Goal: Transaction & Acquisition: Book appointment/travel/reservation

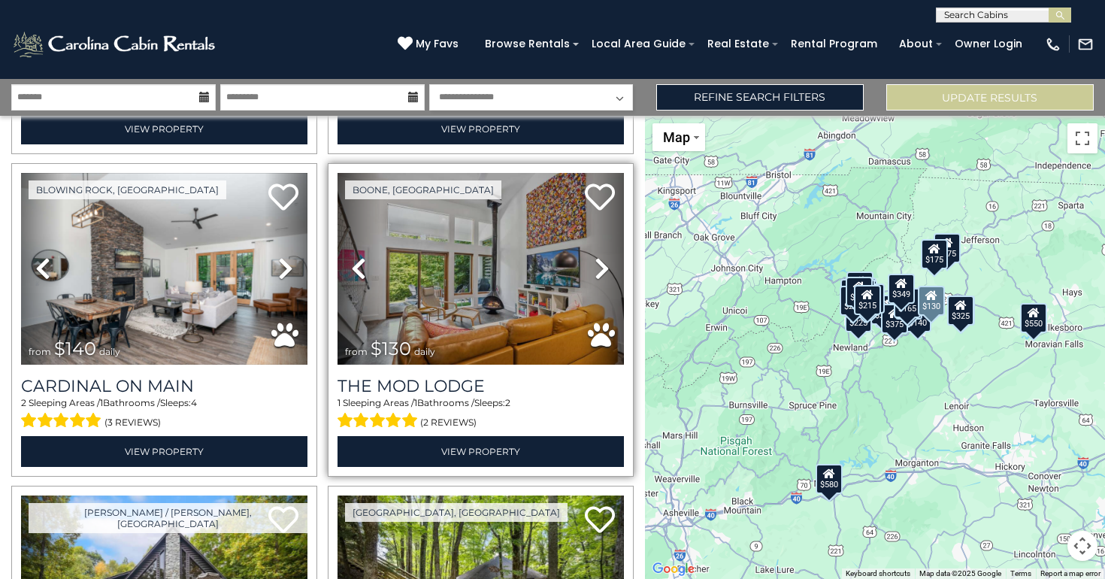
scroll to position [3225, 0]
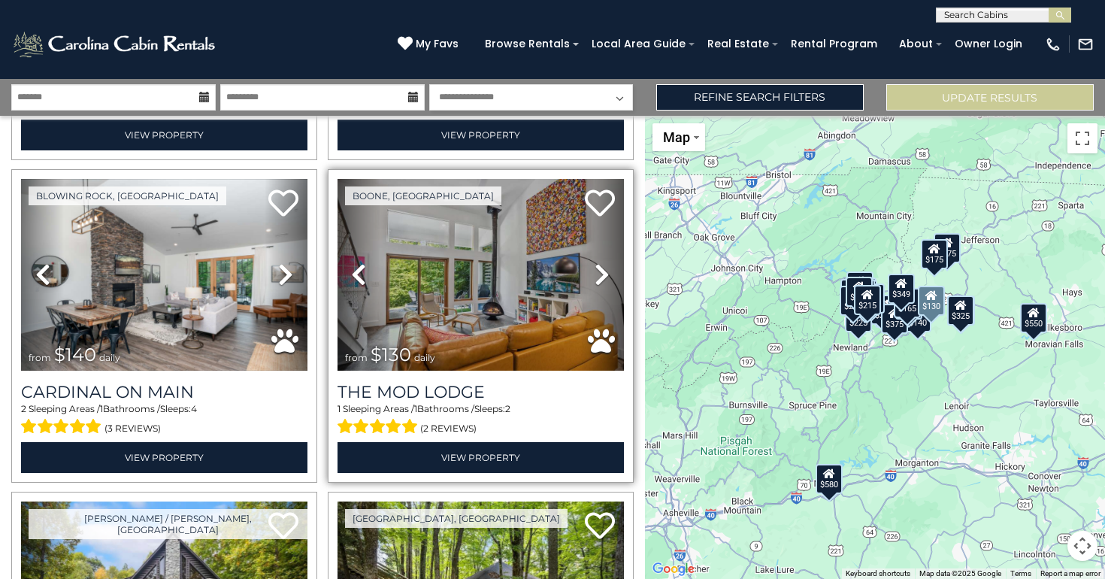
click at [484, 286] on img at bounding box center [481, 275] width 287 height 192
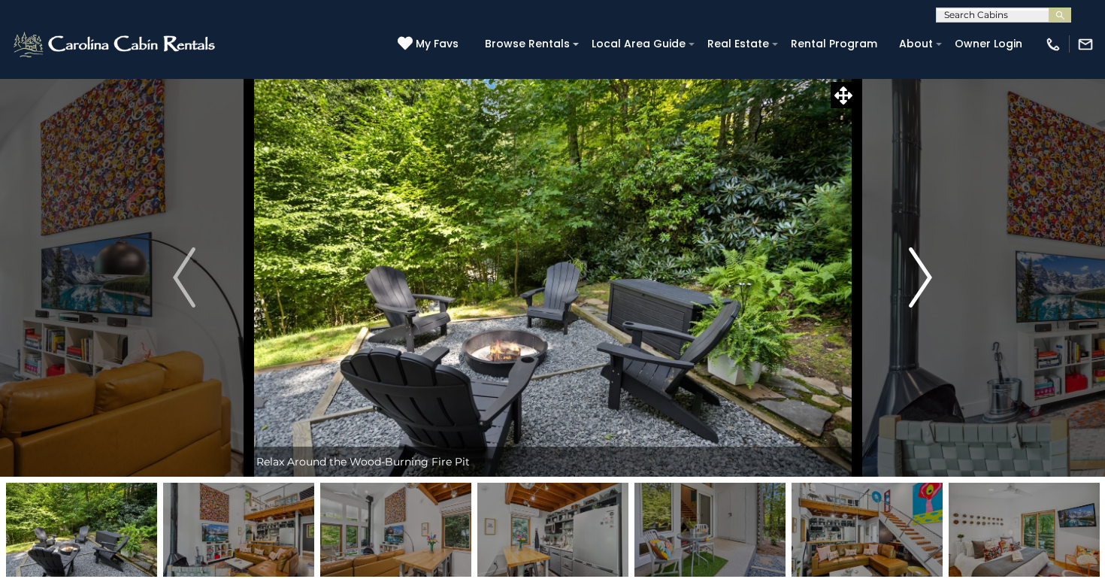
click at [913, 266] on img "Next" at bounding box center [921, 277] width 23 height 60
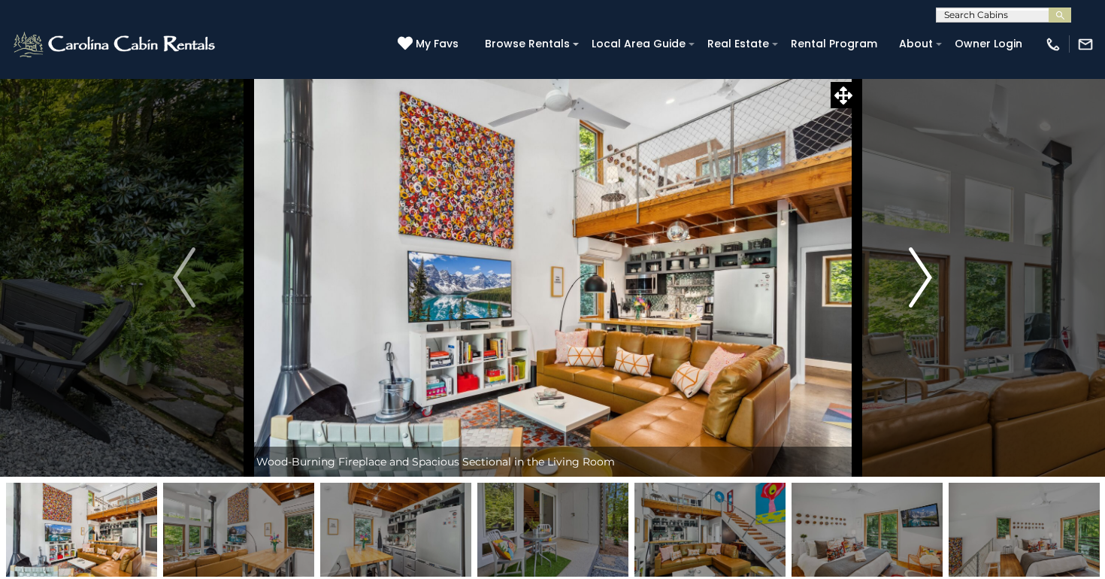
click at [913, 266] on img "Next" at bounding box center [921, 277] width 23 height 60
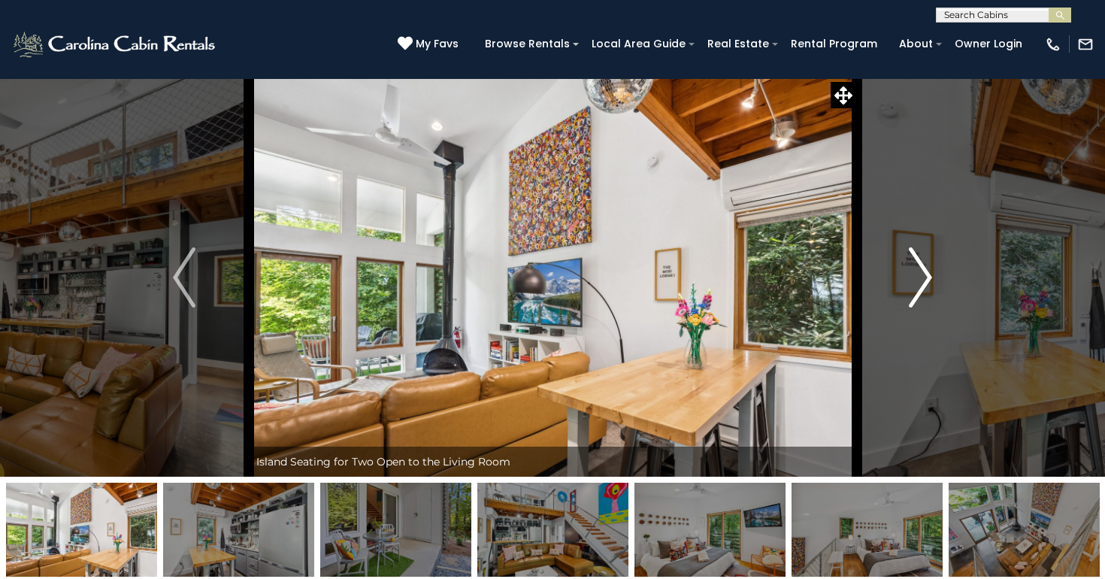
click at [913, 266] on img "Next" at bounding box center [921, 277] width 23 height 60
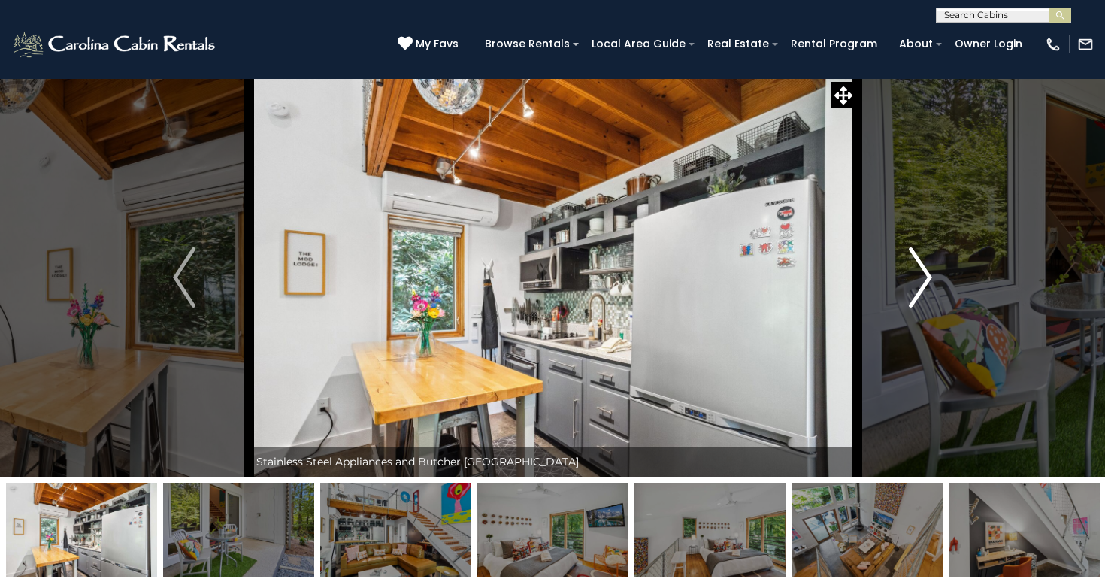
click at [913, 266] on img "Next" at bounding box center [921, 277] width 23 height 60
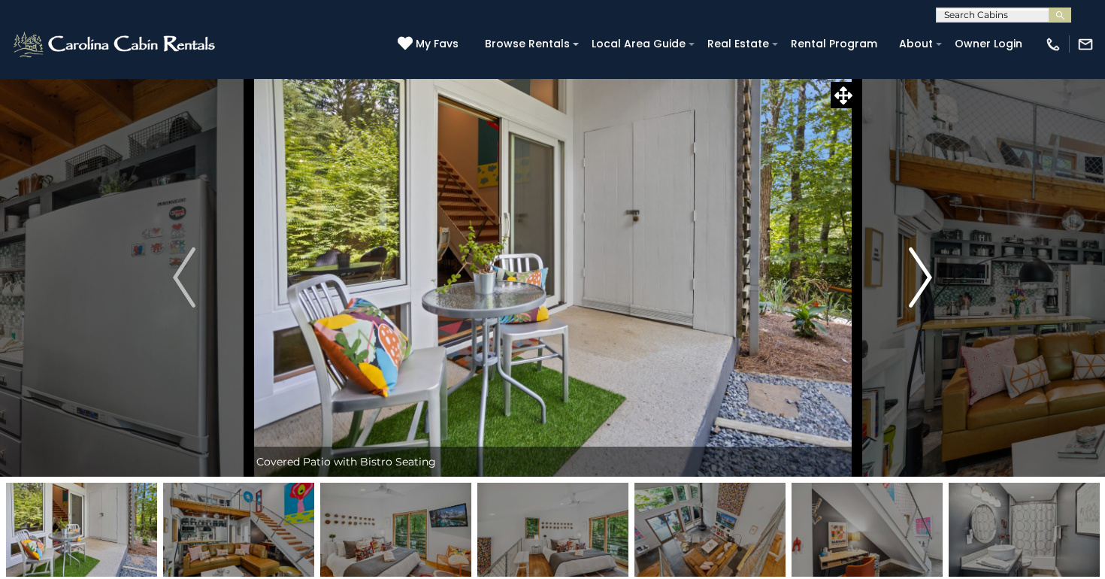
click at [913, 266] on img "Next" at bounding box center [921, 277] width 23 height 60
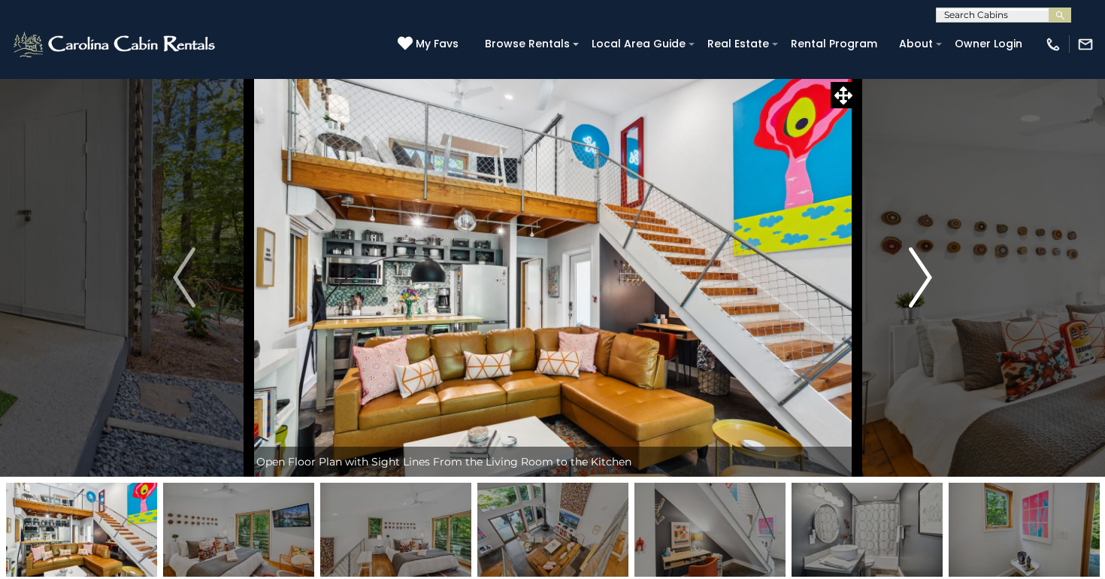
click at [913, 266] on img "Next" at bounding box center [921, 277] width 23 height 60
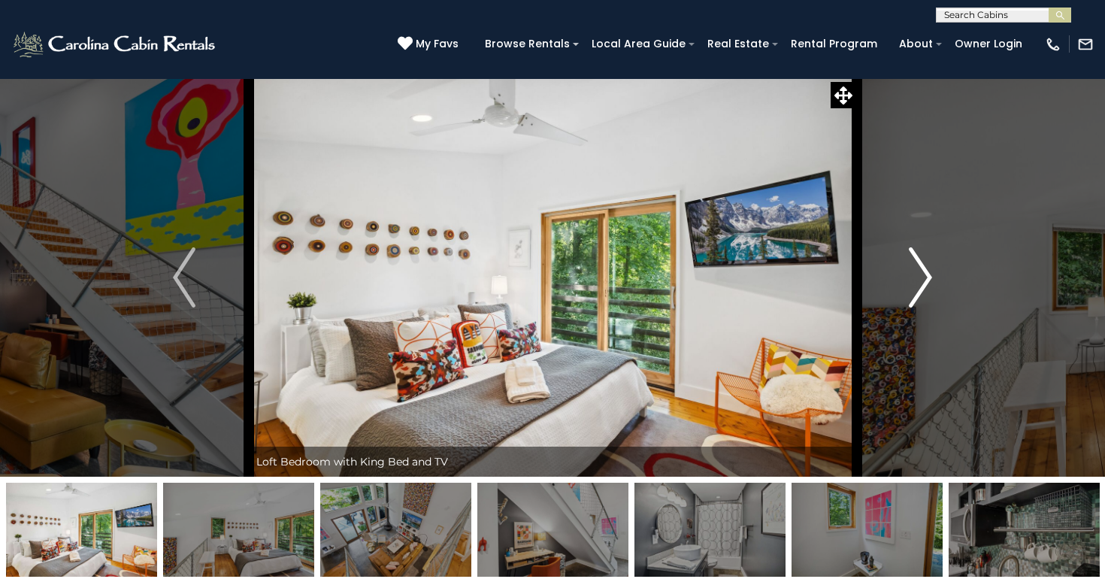
click at [913, 266] on img "Next" at bounding box center [921, 277] width 23 height 60
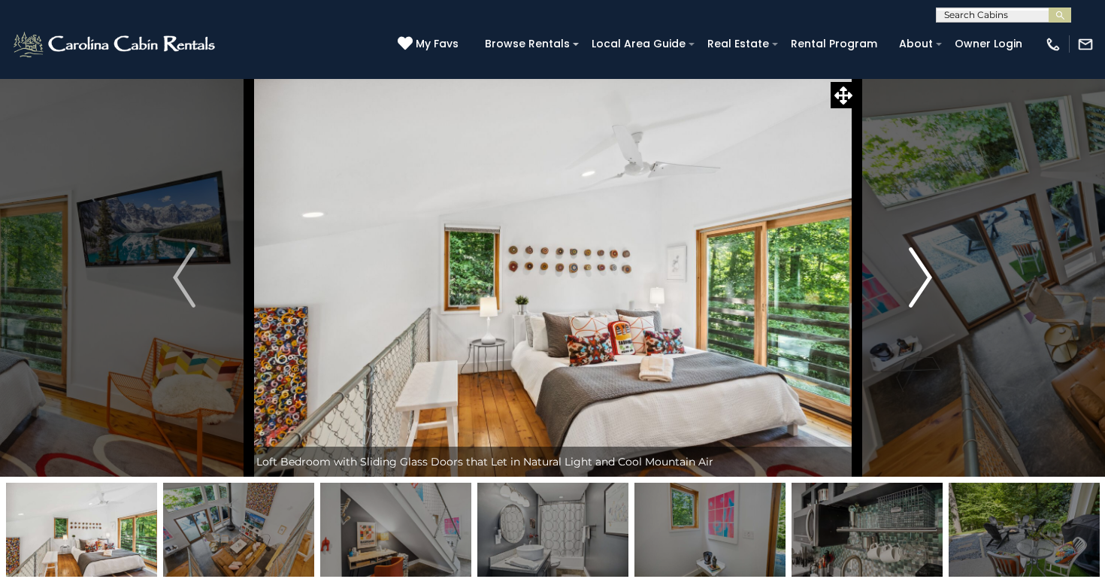
click at [913, 266] on img "Next" at bounding box center [921, 277] width 23 height 60
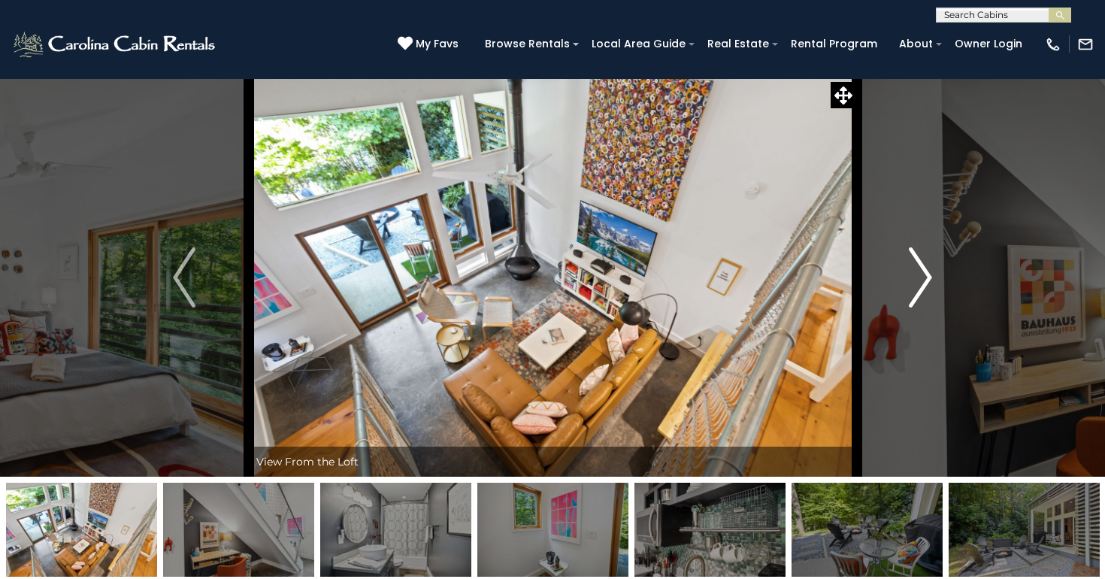
click at [913, 266] on img "Next" at bounding box center [921, 277] width 23 height 60
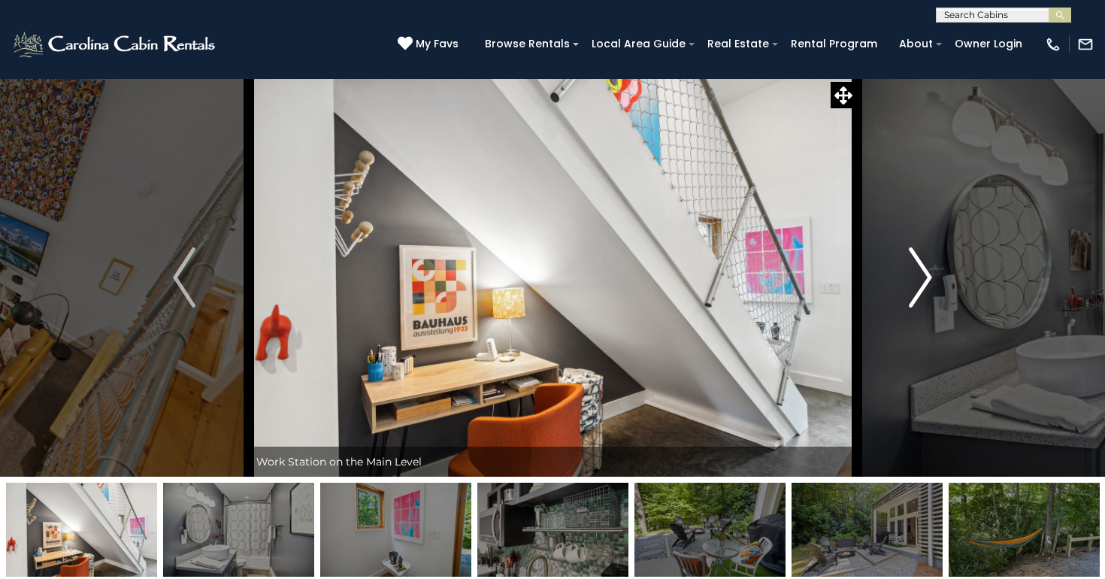
click at [913, 266] on img "Next" at bounding box center [921, 277] width 23 height 60
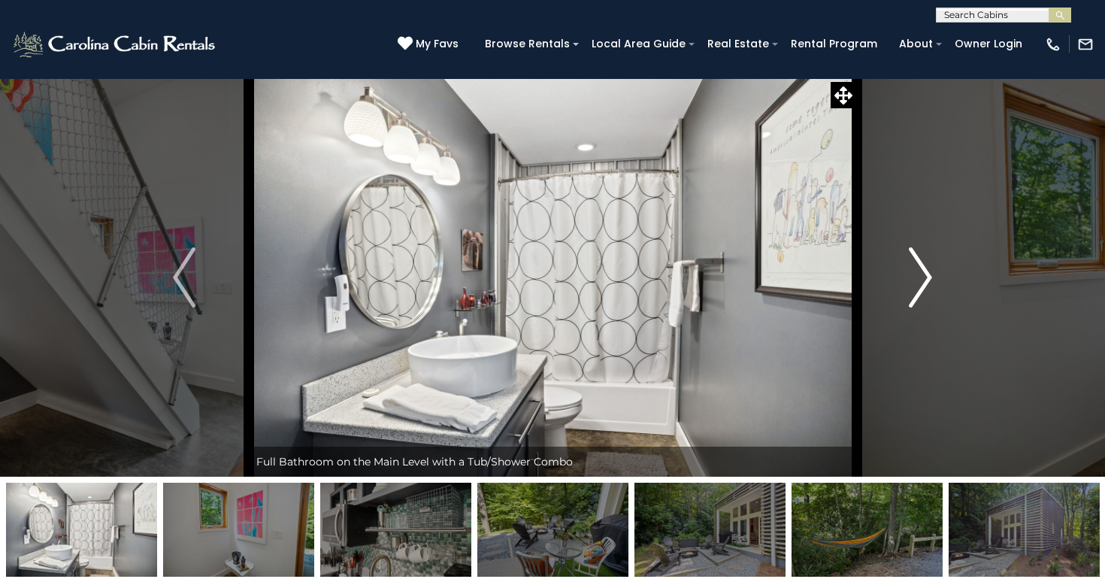
click at [913, 266] on img "Next" at bounding box center [921, 277] width 23 height 60
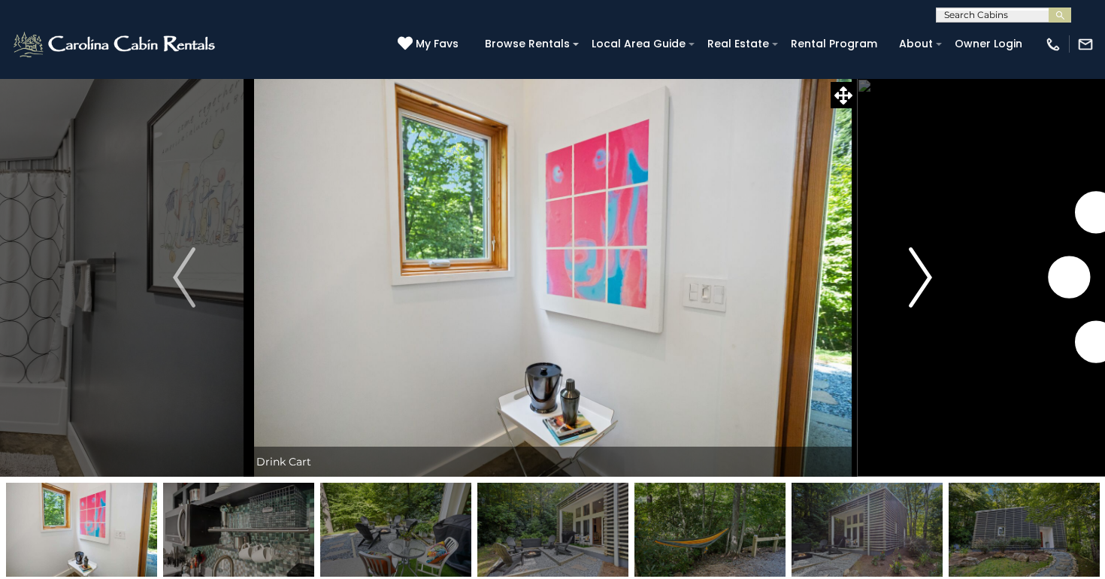
click at [913, 266] on img "Next" at bounding box center [921, 277] width 23 height 60
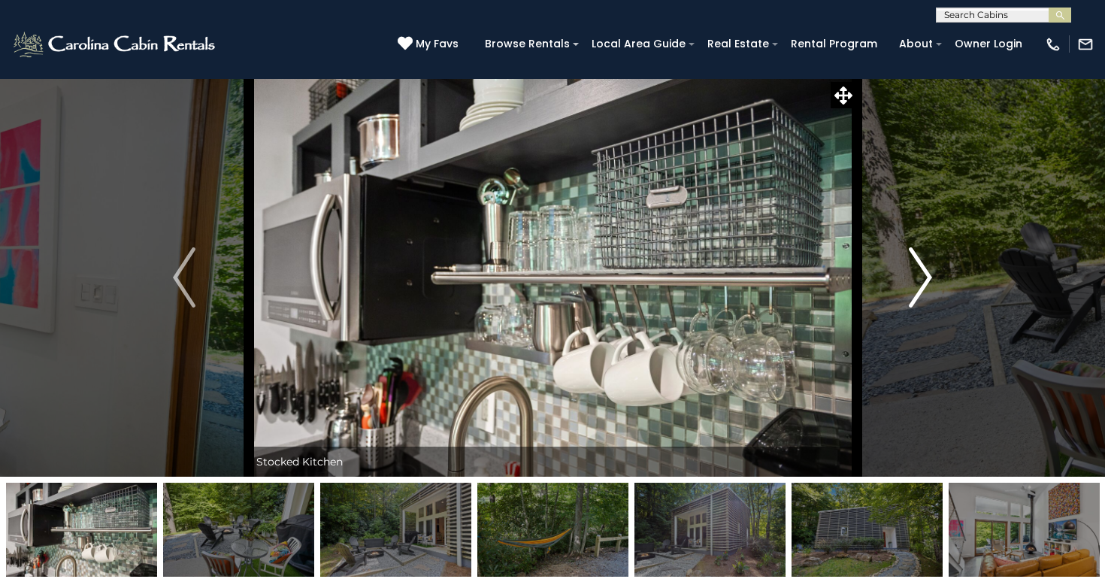
click at [913, 266] on img "Next" at bounding box center [921, 277] width 23 height 60
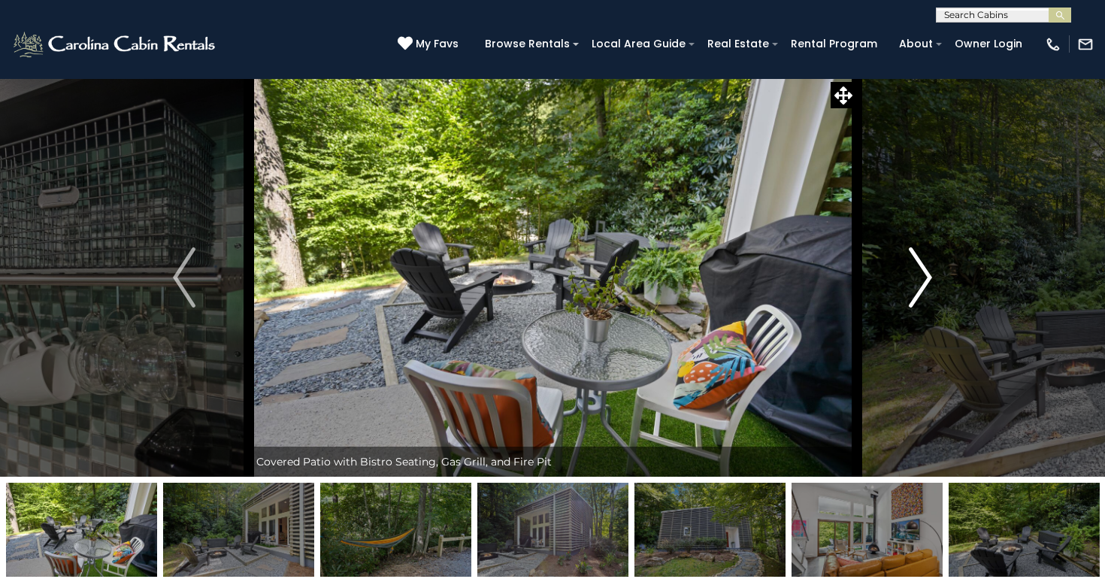
click at [914, 266] on img "Next" at bounding box center [921, 277] width 23 height 60
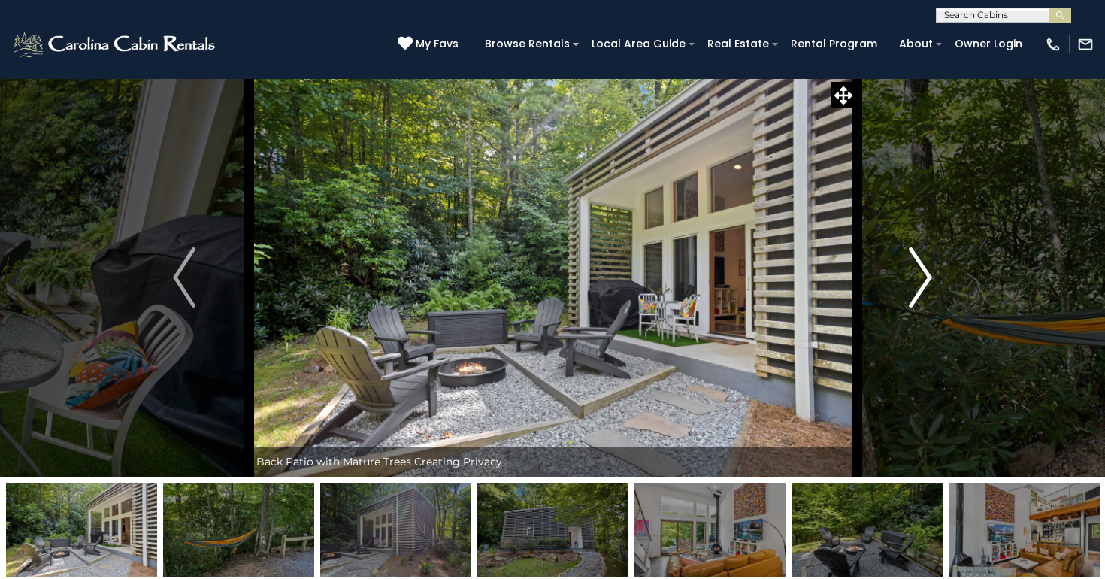
click at [914, 266] on img "Next" at bounding box center [921, 277] width 23 height 60
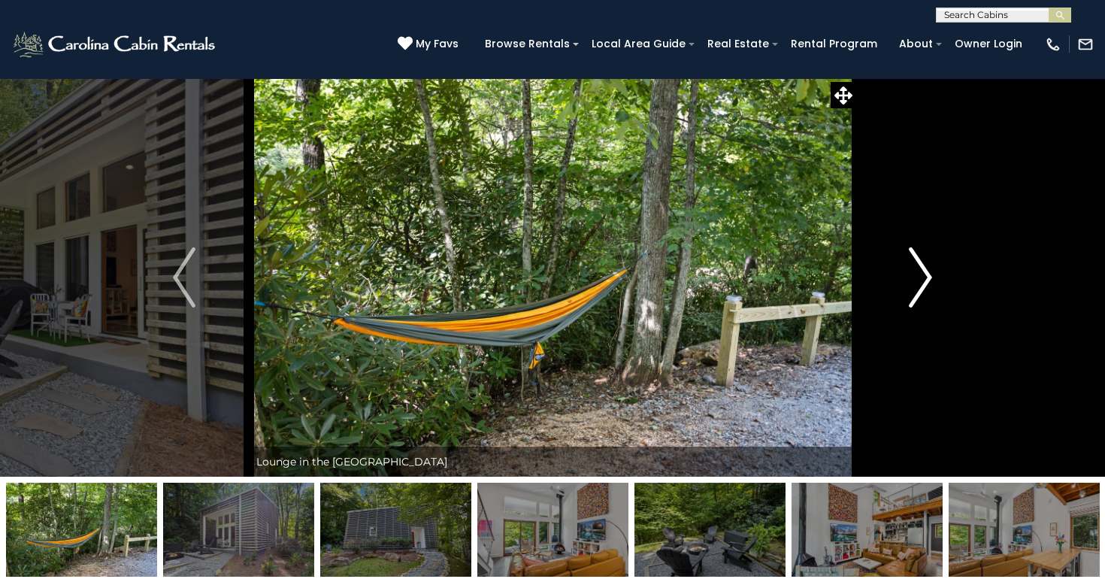
click at [914, 266] on img "Next" at bounding box center [921, 277] width 23 height 60
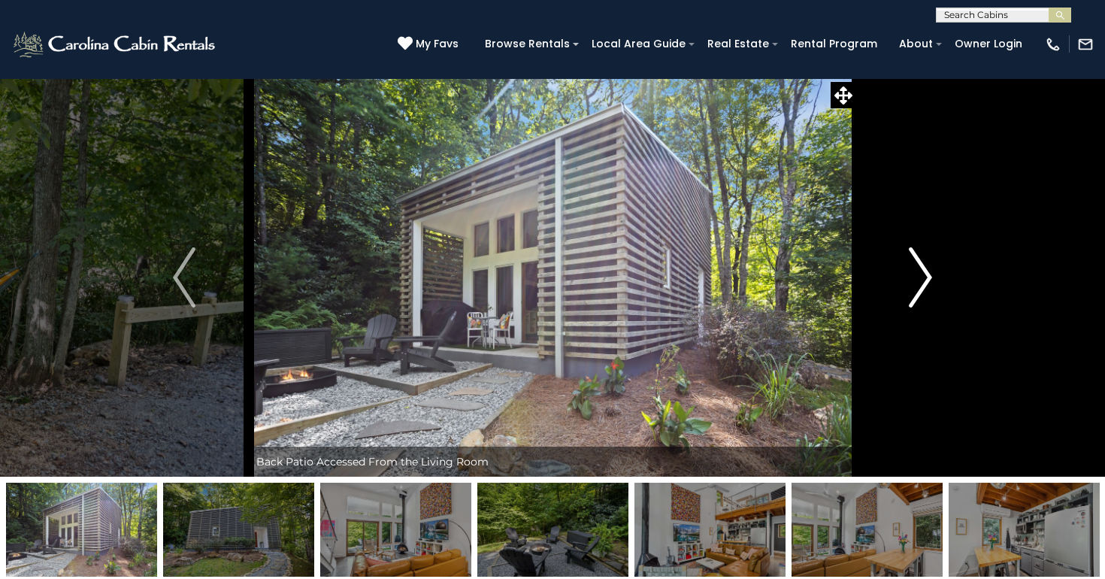
click at [914, 266] on img "Next" at bounding box center [921, 277] width 23 height 60
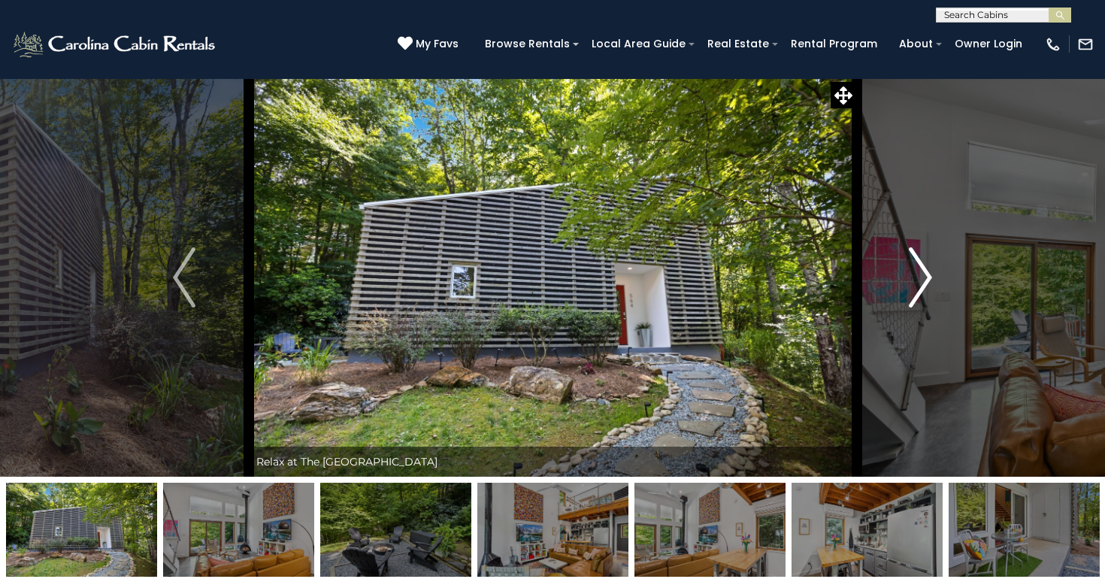
click at [914, 266] on img "Next" at bounding box center [921, 277] width 23 height 60
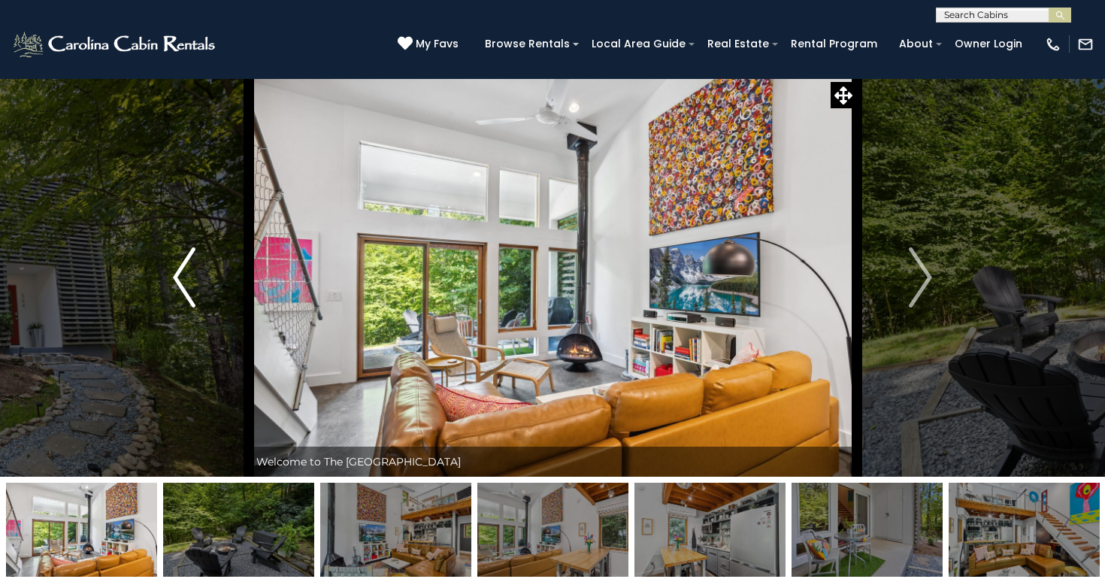
click at [198, 281] on button "Previous" at bounding box center [184, 277] width 129 height 399
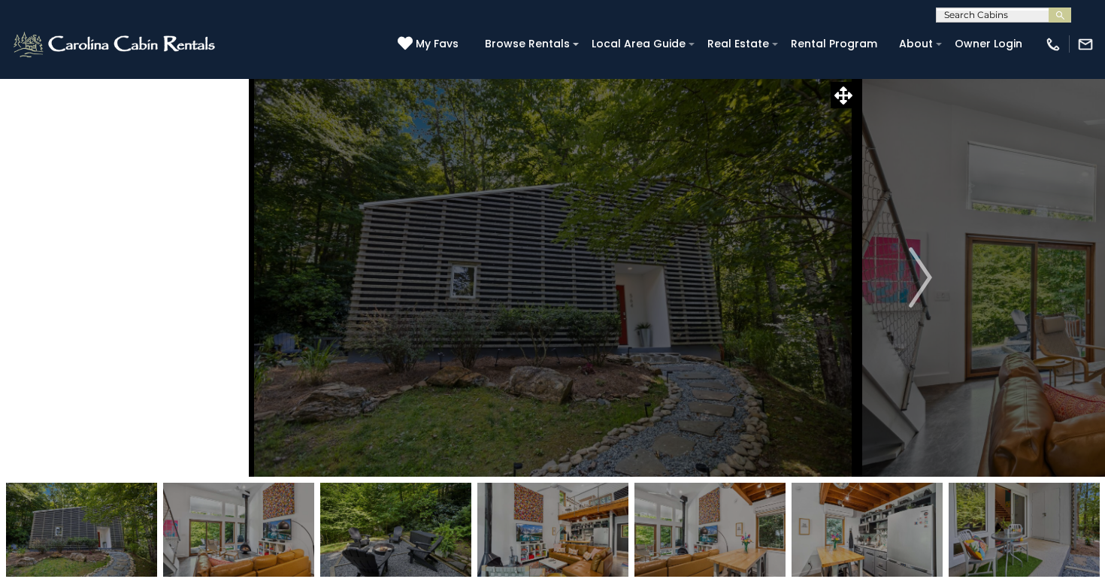
click at [198, 281] on button "Previous" at bounding box center [184, 277] width 129 height 399
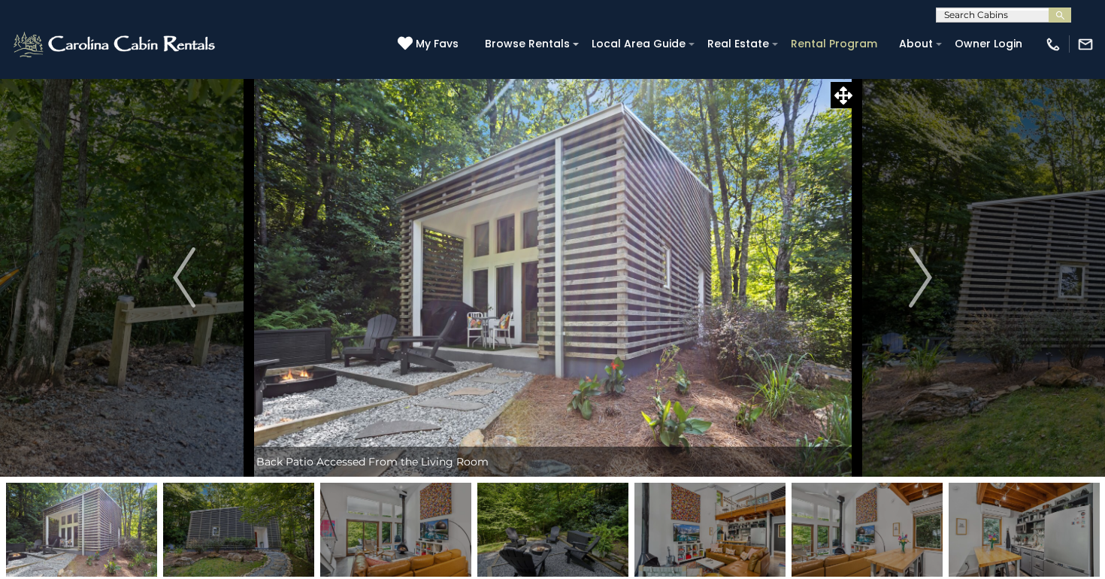
click at [816, 43] on link "Rental Program" at bounding box center [835, 43] width 102 height 23
